Goal: Check status

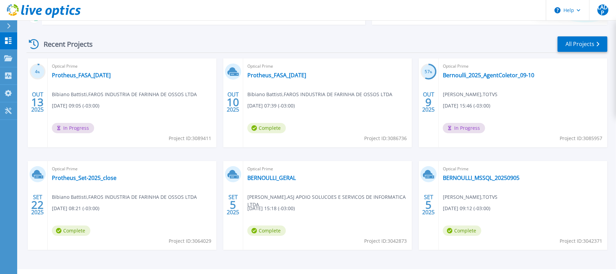
scroll to position [91, 0]
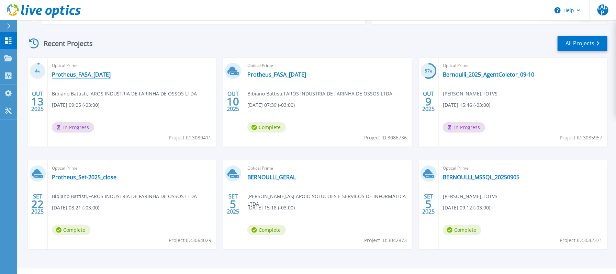
click at [89, 73] on link "Protheus_FASA_13-oct-2025" at bounding box center [81, 74] width 59 height 7
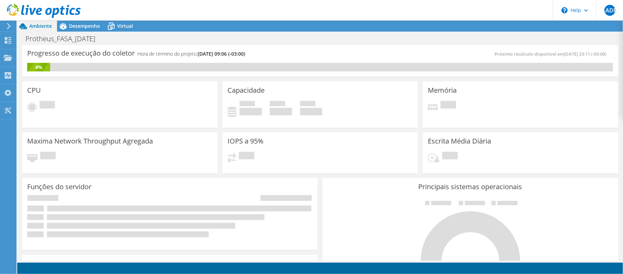
click at [172, 56] on h4 "Hora de término do projeto: 10/20/2025, 09:06 (-03:00)" at bounding box center [190, 54] width 107 height 8
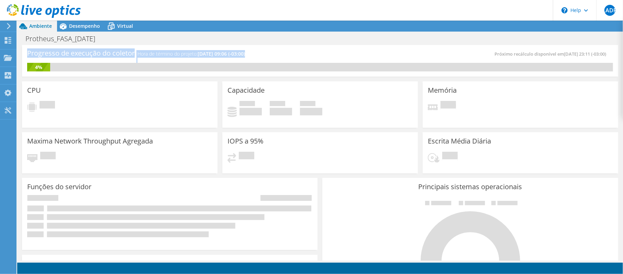
click at [172, 56] on h4 "Hora de término do projeto: 10/20/2025, 09:06 (-03:00)" at bounding box center [190, 54] width 107 height 8
click at [356, 58] on div "Progresso de execução do coletor Hora de término do projeto: 10/20/2025, 09:06 …" at bounding box center [320, 56] width 586 height 13
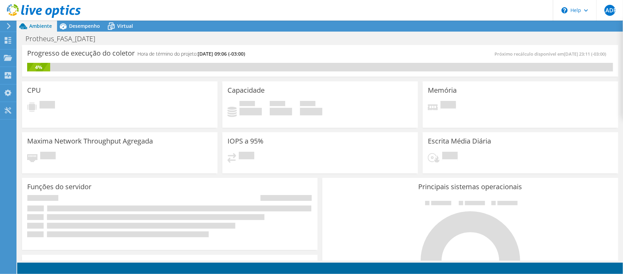
drag, startPoint x: 272, startPoint y: 54, endPoint x: 29, endPoint y: 53, distance: 243.5
click at [29, 53] on div "Progresso de execução do coletor Hora de término do projeto: 10/20/2025, 09:06 …" at bounding box center [173, 56] width 293 height 13
click at [29, 53] on h3 "Progresso de execução do coletor" at bounding box center [80, 53] width 107 height 0
drag, startPoint x: 25, startPoint y: 52, endPoint x: 280, endPoint y: 50, distance: 255.2
click at [280, 50] on div "Progresso de execução do coletor Hora de término do projeto: 10/20/2025, 09:06 …" at bounding box center [320, 61] width 596 height 32
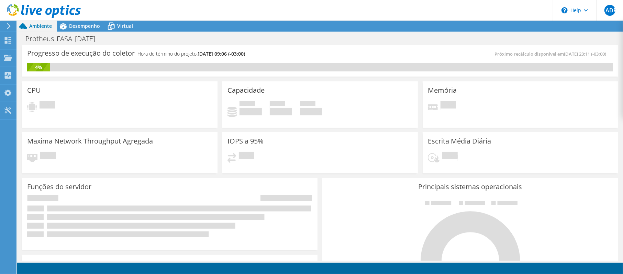
click at [280, 50] on div "Progresso de execução do coletor Hora de término do projeto: 10/20/2025, 09:06 …" at bounding box center [173, 56] width 293 height 13
drag, startPoint x: 275, startPoint y: 54, endPoint x: 25, endPoint y: 54, distance: 249.7
click at [25, 54] on div "Progresso de execução do coletor Hora de término do projeto: 10/20/2025, 09:06 …" at bounding box center [320, 61] width 596 height 32
click at [65, 53] on h3 "Progresso de execução do coletor" at bounding box center [80, 53] width 107 height 0
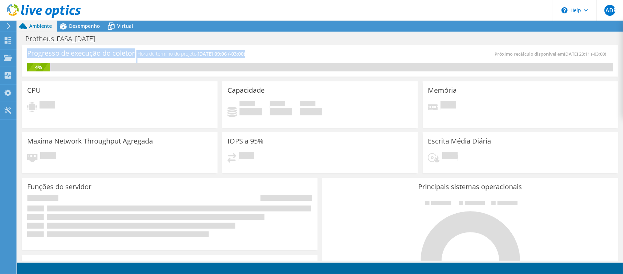
click at [65, 53] on h3 "Progresso de execução do coletor" at bounding box center [80, 53] width 107 height 0
click at [36, 11] on icon at bounding box center [44, 11] width 74 height 14
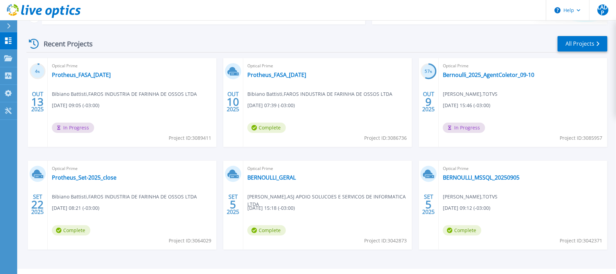
scroll to position [91, 0]
click at [82, 178] on link "Protheus_Set-2025_close" at bounding box center [84, 177] width 65 height 7
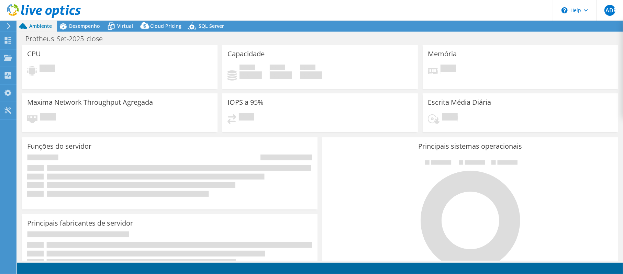
select select "SouthAmerica"
select select "BRL"
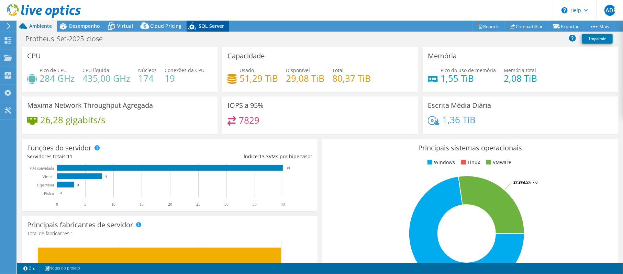
click at [221, 31] on div "SQL Server" at bounding box center [207, 26] width 43 height 11
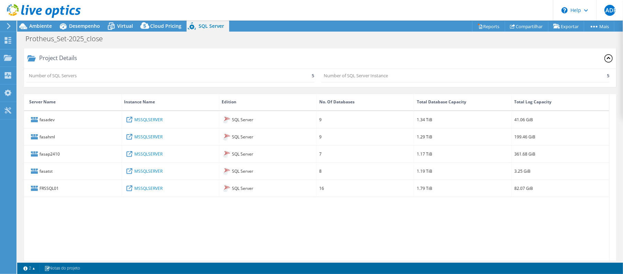
click at [56, 8] on icon at bounding box center [44, 11] width 74 height 14
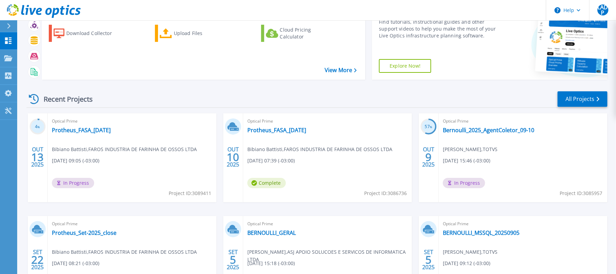
scroll to position [46, 0]
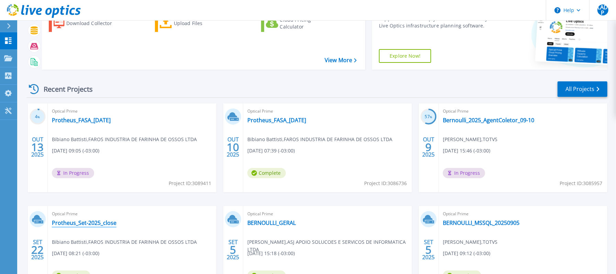
click at [92, 222] on link "Protheus_Set-2025_close" at bounding box center [84, 222] width 65 height 7
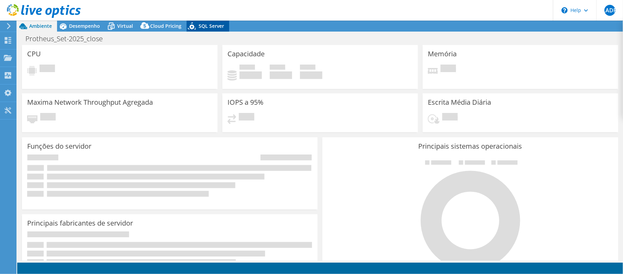
click at [211, 27] on span "SQL Server" at bounding box center [210, 26] width 25 height 7
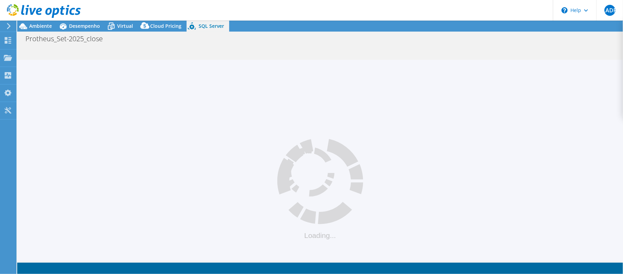
select select "SouthAmerica"
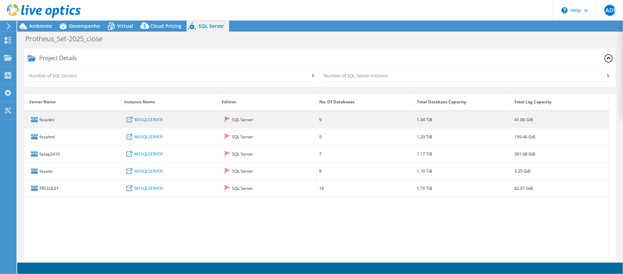
select select "BRL"
